Goal: Information Seeking & Learning: Learn about a topic

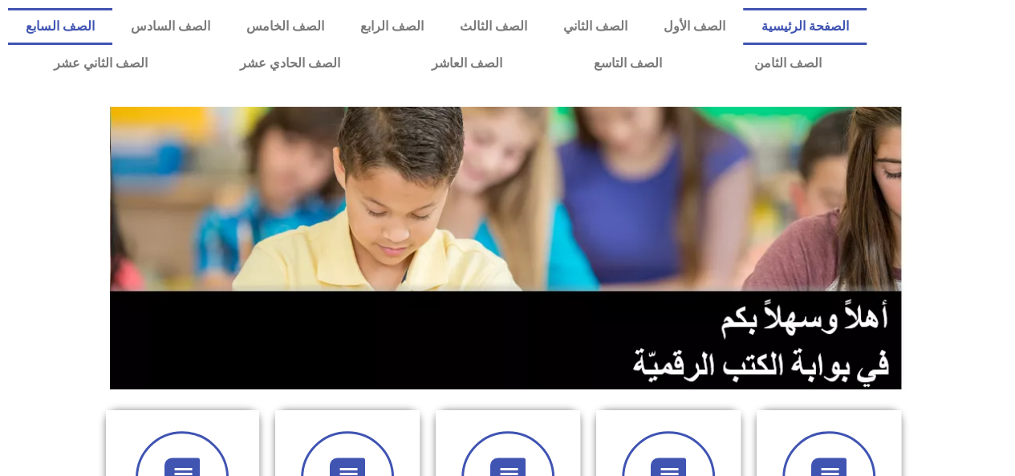
click at [112, 22] on link "الصف السابع" at bounding box center [60, 26] width 104 height 37
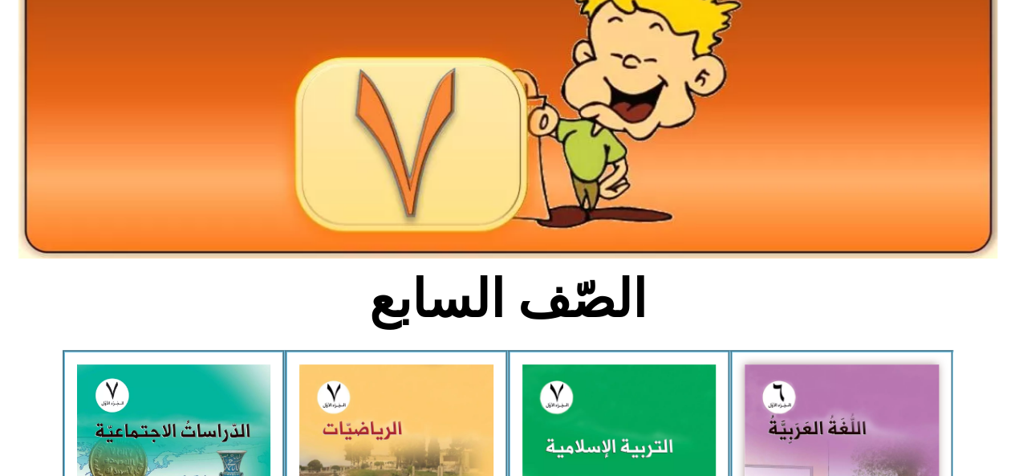
scroll to position [416, 0]
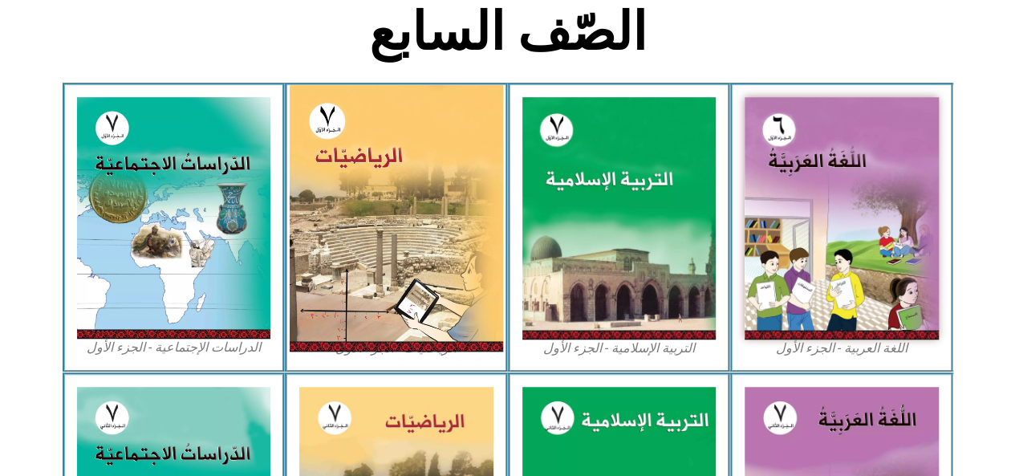
click at [461, 128] on img at bounding box center [396, 218] width 213 height 266
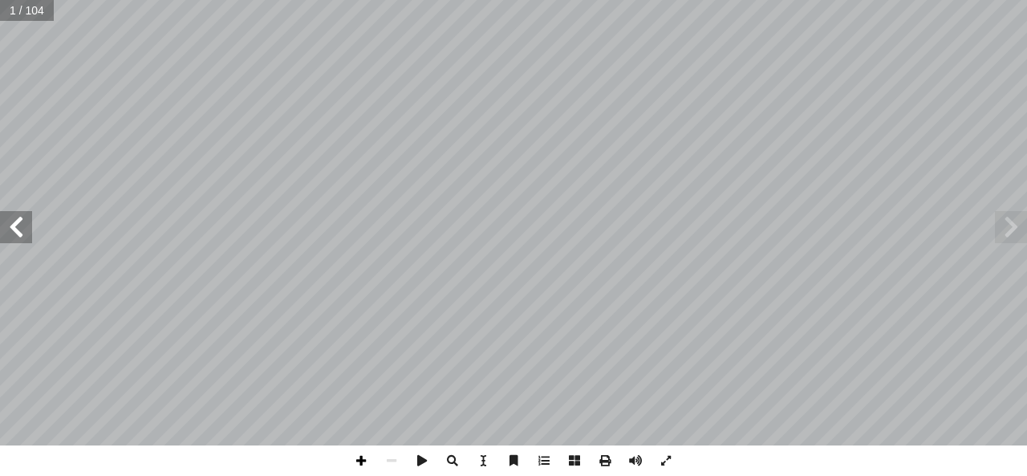
click at [361, 462] on span at bounding box center [361, 460] width 30 height 30
click at [6, 216] on span at bounding box center [16, 227] width 32 height 32
click at [11, 224] on span at bounding box center [16, 227] width 32 height 32
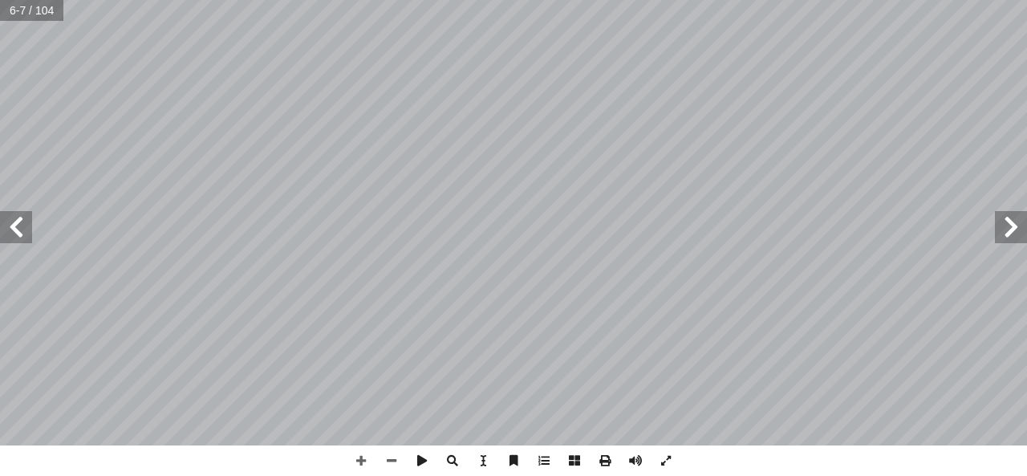
click at [11, 224] on span at bounding box center [16, 227] width 32 height 32
click at [16, 232] on span at bounding box center [16, 227] width 32 height 32
click at [15, 238] on span at bounding box center [16, 227] width 32 height 32
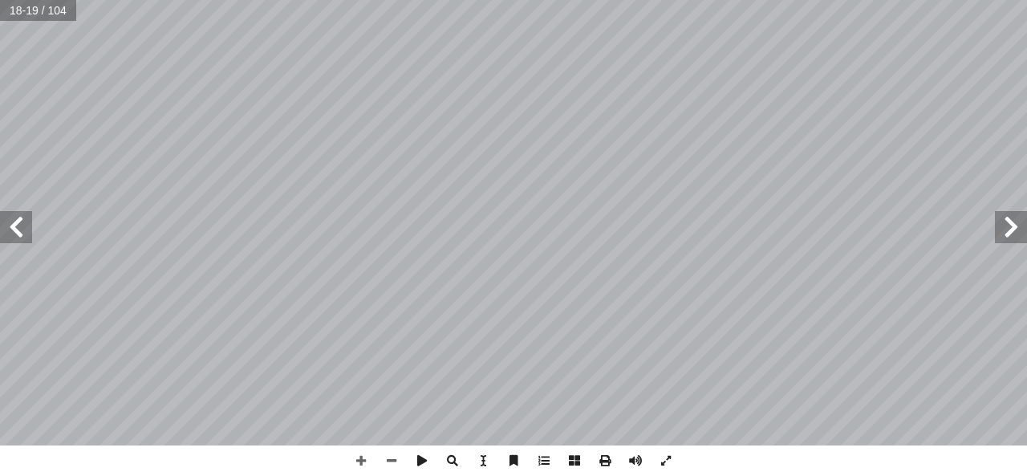
click at [27, 232] on span at bounding box center [16, 227] width 32 height 32
click at [12, 227] on span at bounding box center [16, 227] width 32 height 32
click at [17, 231] on span at bounding box center [16, 227] width 32 height 32
click at [360, 455] on span at bounding box center [361, 460] width 30 height 30
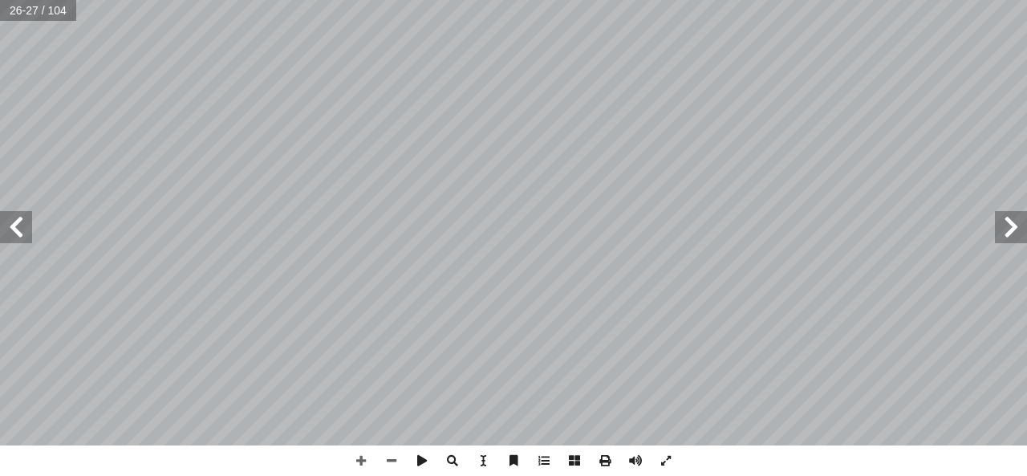
click at [652, 0] on html "الصفحة الرئيسية الصف الأول الصف الثاني الصف الثالث الصف الرابع الصف الخامس الصف…" at bounding box center [513, 73] width 1027 height 146
click at [7, 225] on span at bounding box center [16, 227] width 32 height 32
click at [297, 0] on html "الصفحة الرئيسية الصف الأول الصف الثاني الصف الثالث الصف الرابع الصف الخامس الصف…" at bounding box center [513, 73] width 1027 height 146
click at [599, 447] on div "24 لناتج: � يجاد إ ا تي ب أ ا ما ي ُ كمل أ � ________ = ٨ - ÷ 5 ٦ - )ب ______ _…" at bounding box center [513, 238] width 1027 height 476
click at [454, 0] on html "الصفحة الرئيسية الصف الأول الصف الثاني الصف الثالث الصف الرابع الصف الخامس الصف…" at bounding box center [513, 73] width 1027 height 146
